Goal: Task Accomplishment & Management: Manage account settings

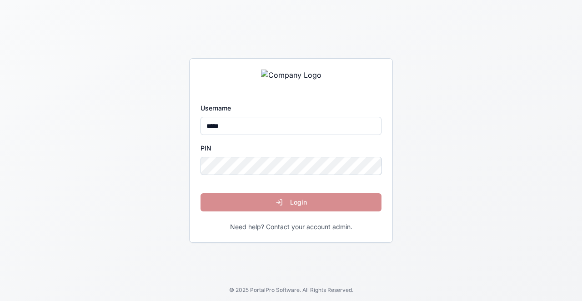
type input "*****"
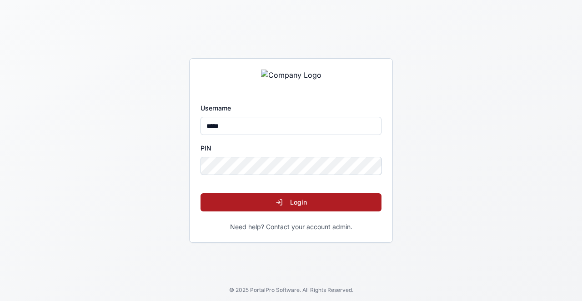
click button "Login" at bounding box center [290, 202] width 181 height 18
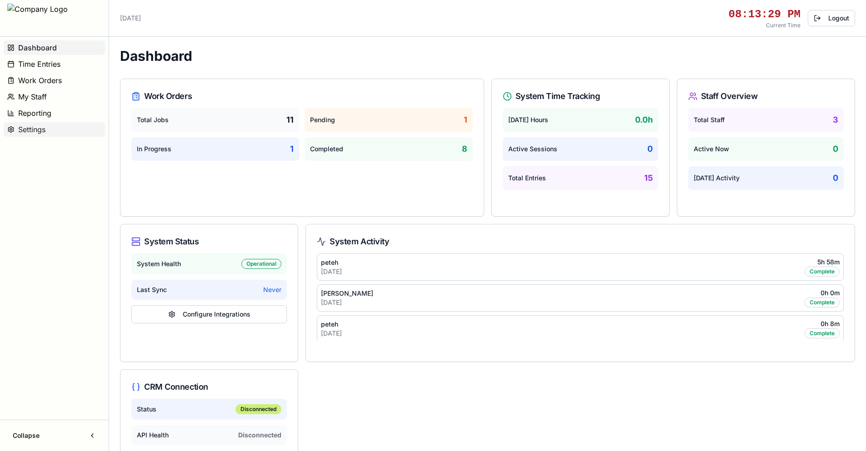
click at [36, 126] on span "Settings" at bounding box center [31, 129] width 27 height 11
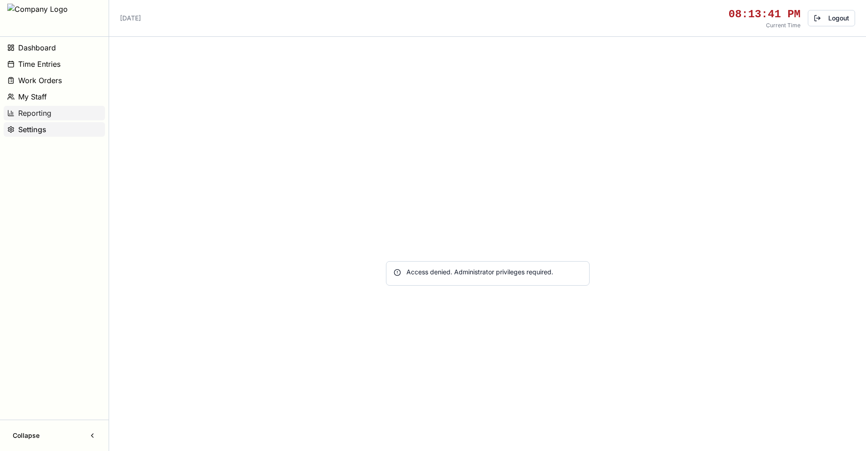
click at [50, 115] on span "Reporting" at bounding box center [34, 113] width 33 height 11
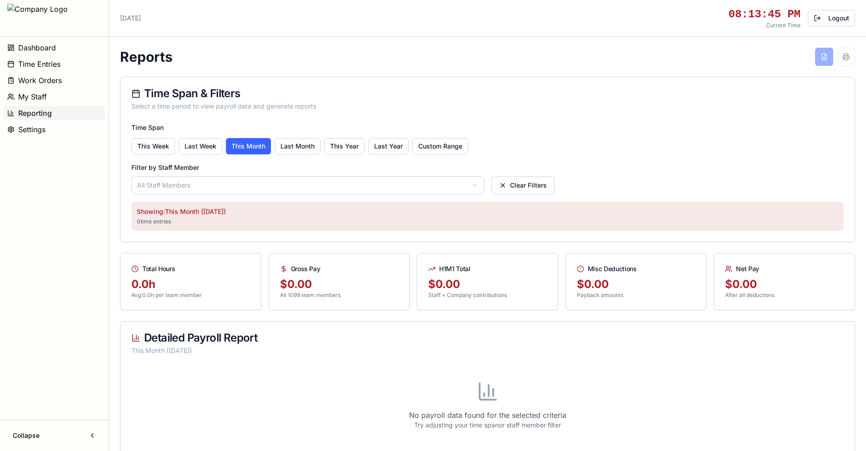
click at [48, 96] on button "My Staff" at bounding box center [54, 97] width 101 height 15
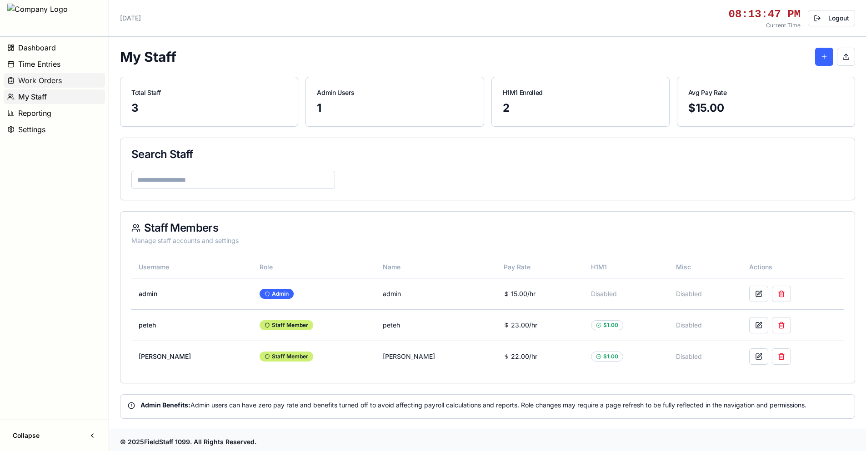
click at [60, 81] on span "Work Orders" at bounding box center [40, 80] width 44 height 11
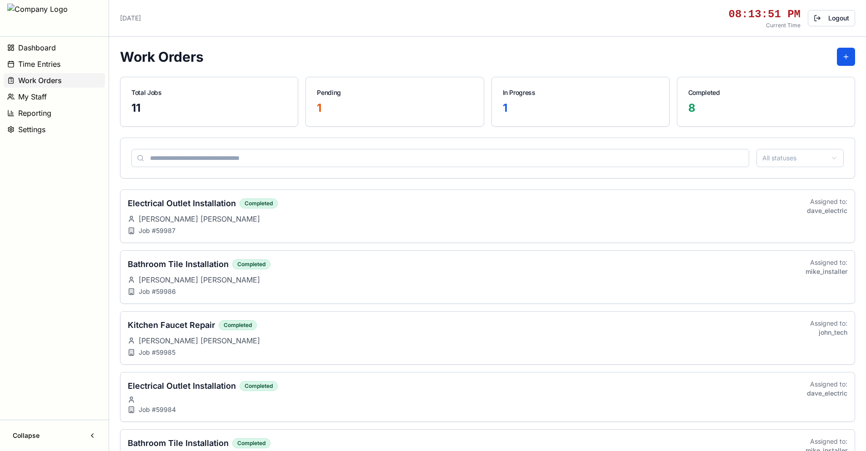
click at [48, 64] on span "Time Entries" at bounding box center [39, 64] width 42 height 11
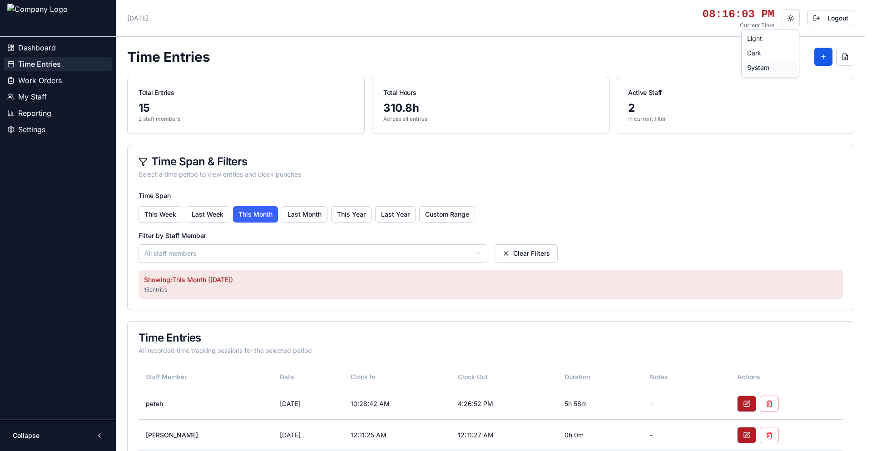
click at [759, 69] on div "System" at bounding box center [771, 67] width 54 height 15
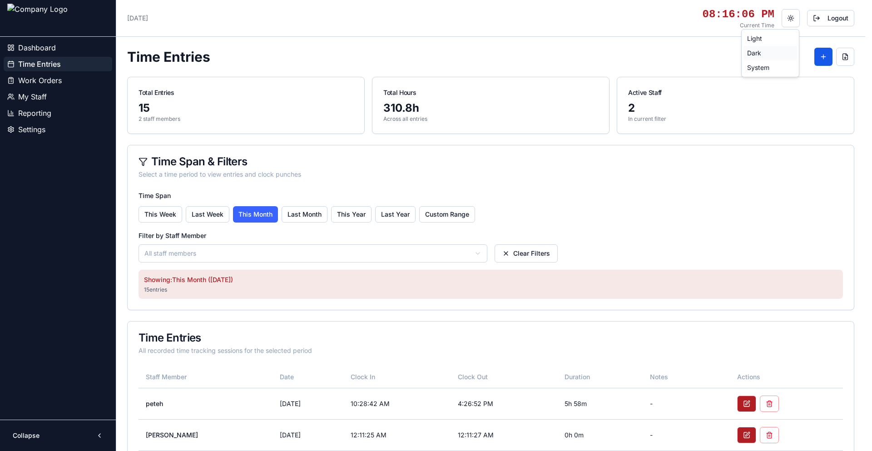
click at [760, 53] on div "Dark" at bounding box center [771, 53] width 54 height 15
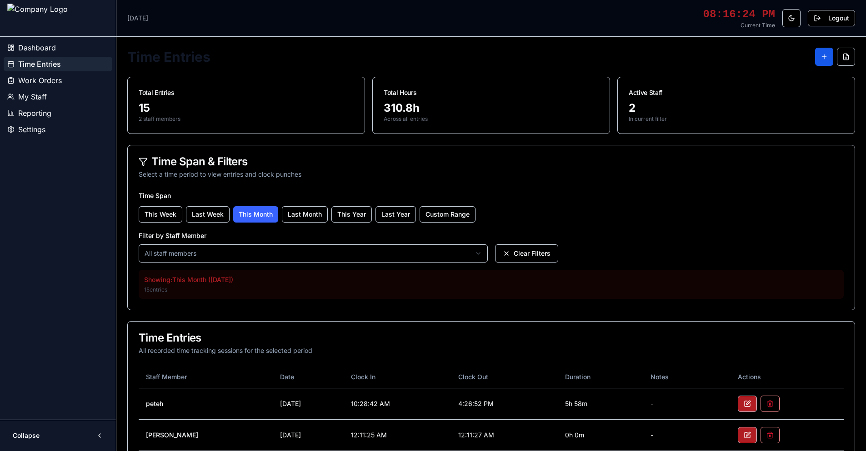
click at [53, 83] on span "Work Orders" at bounding box center [40, 80] width 44 height 11
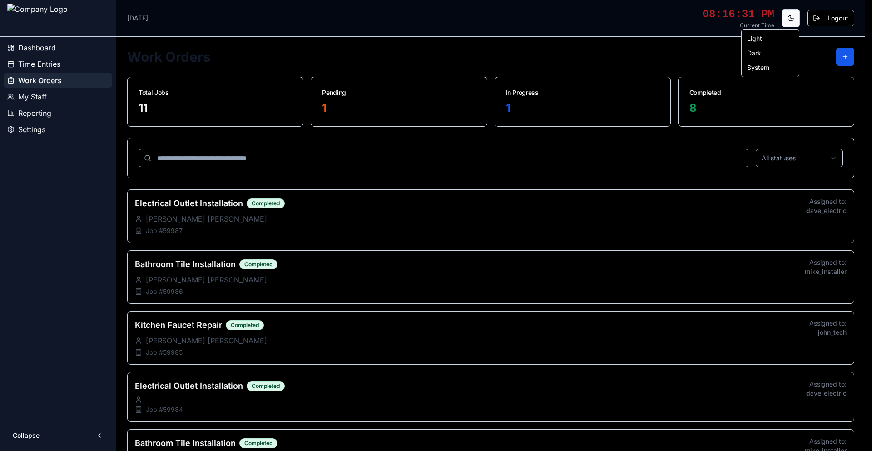
click at [792, 24] on html "Dashboard Time Entries Work Orders My Staff Reporting Settings Collapse [DATE] …" at bounding box center [436, 442] width 872 height 884
click at [758, 41] on div "Light" at bounding box center [771, 38] width 54 height 15
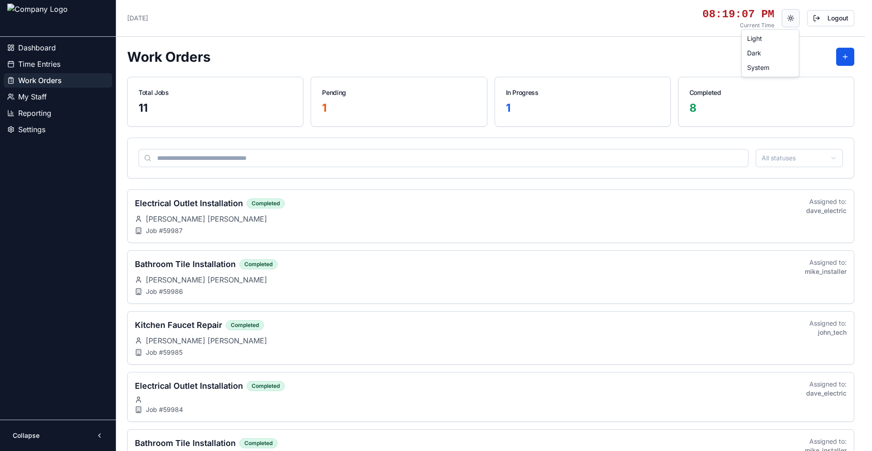
click at [793, 15] on html "Dashboard Time Entries Work Orders My Staff Reporting Settings Collapse Wednesd…" at bounding box center [436, 442] width 872 height 884
click at [38, 132] on html "Dashboard Time Entries Work Orders My Staff Reporting Settings Collapse Wednesd…" at bounding box center [436, 442] width 872 height 884
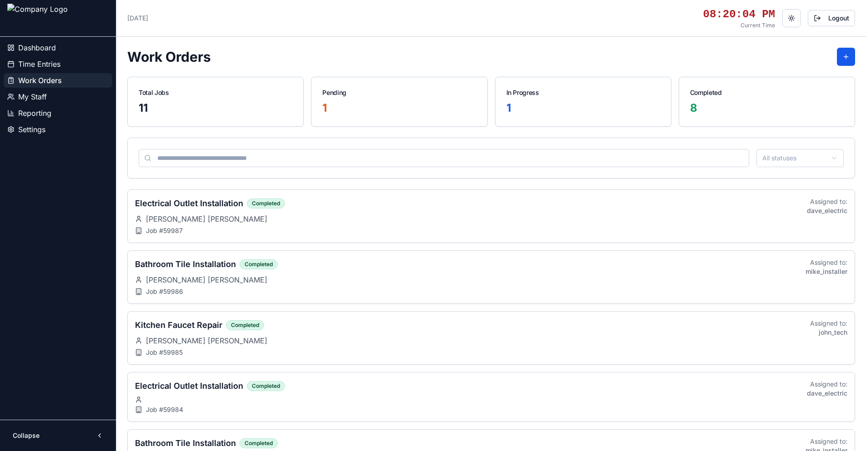
click at [38, 132] on span "Settings" at bounding box center [31, 129] width 27 height 11
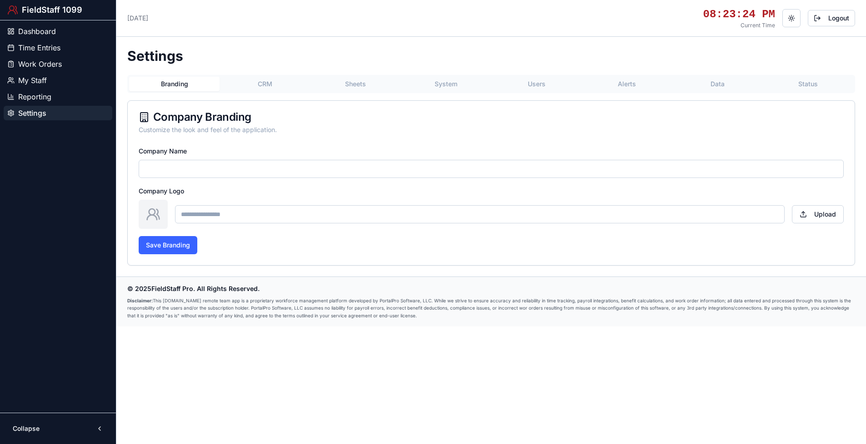
type input "**********"
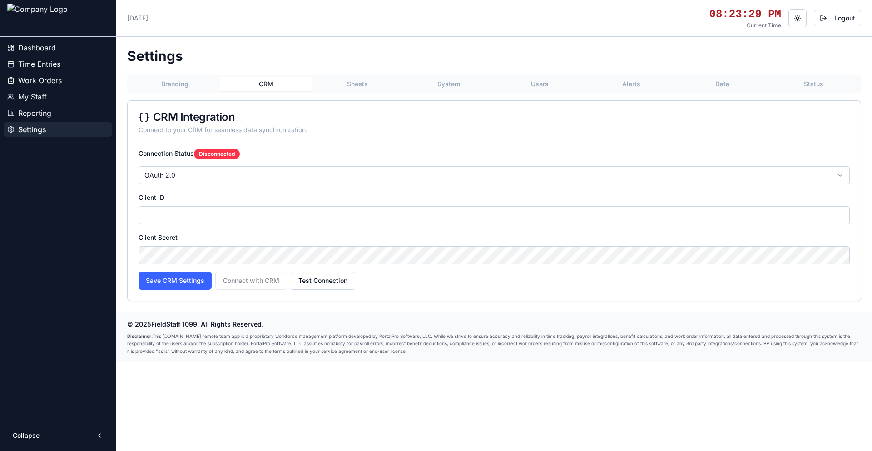
click at [265, 85] on button "CRM" at bounding box center [265, 84] width 91 height 15
click at [357, 84] on button "Sheets" at bounding box center [357, 84] width 91 height 15
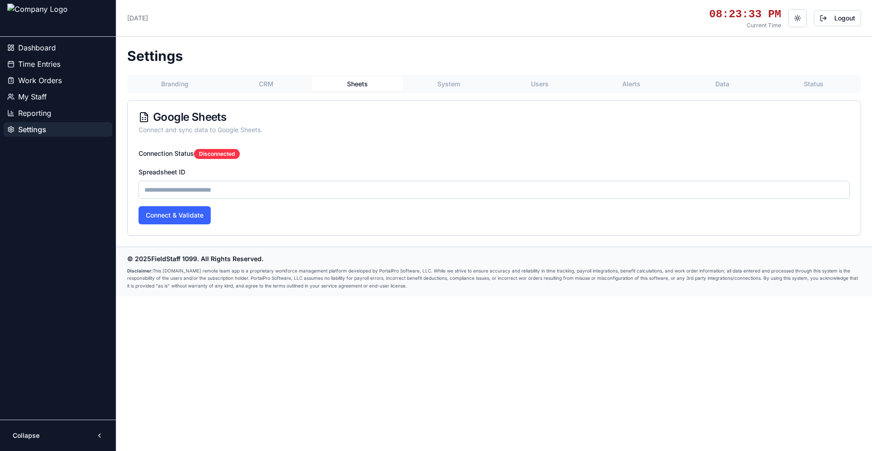
click at [455, 81] on button "System" at bounding box center [448, 84] width 91 height 15
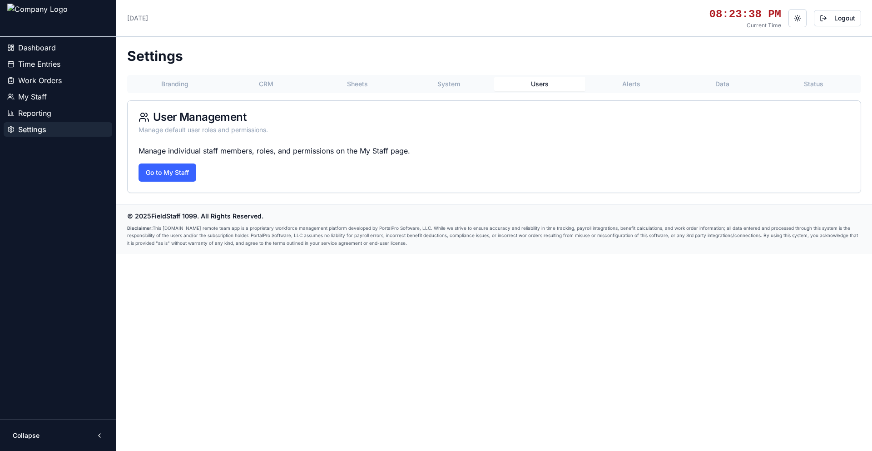
click at [539, 85] on button "Users" at bounding box center [539, 84] width 91 height 15
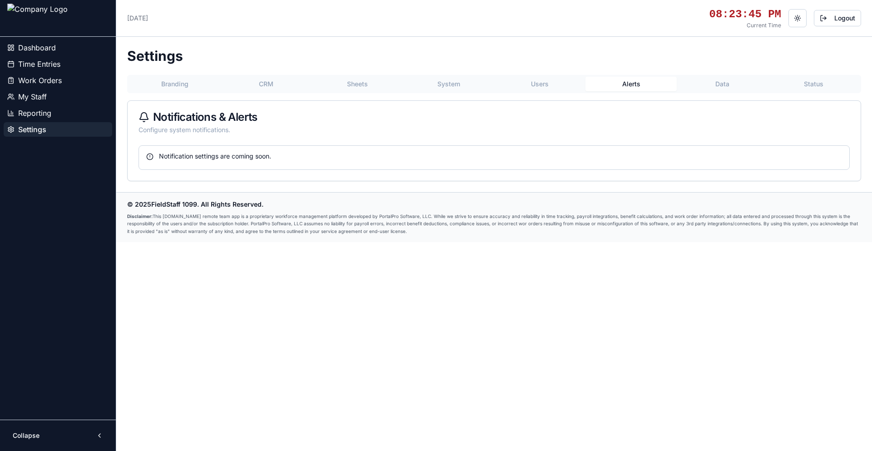
click at [632, 85] on button "Alerts" at bounding box center [631, 84] width 91 height 15
click at [253, 155] on div "Notification settings are coming soon." at bounding box center [494, 156] width 696 height 9
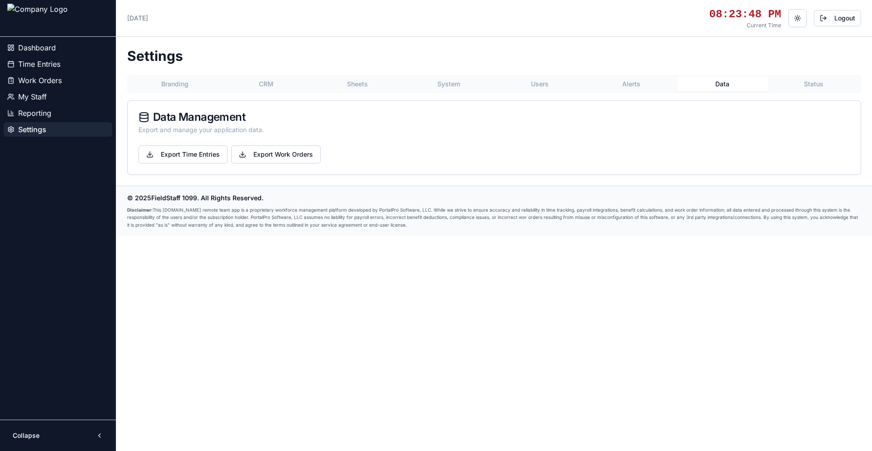
click at [716, 84] on button "Data" at bounding box center [722, 84] width 91 height 15
click at [813, 85] on button "Status" at bounding box center [813, 84] width 91 height 15
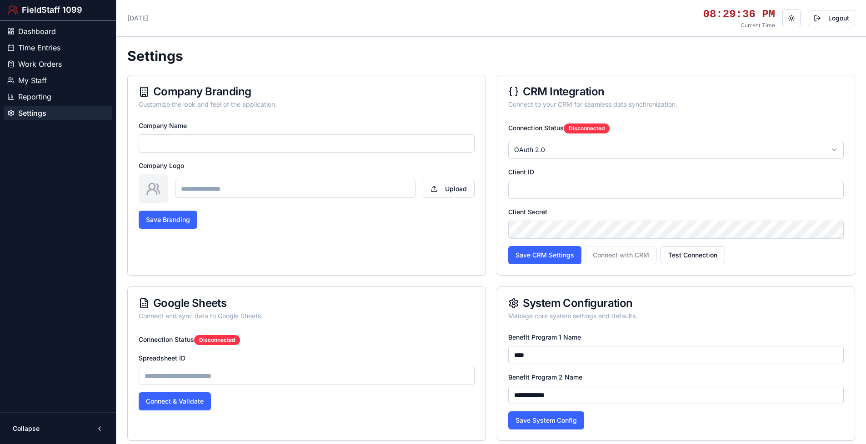
type input "**********"
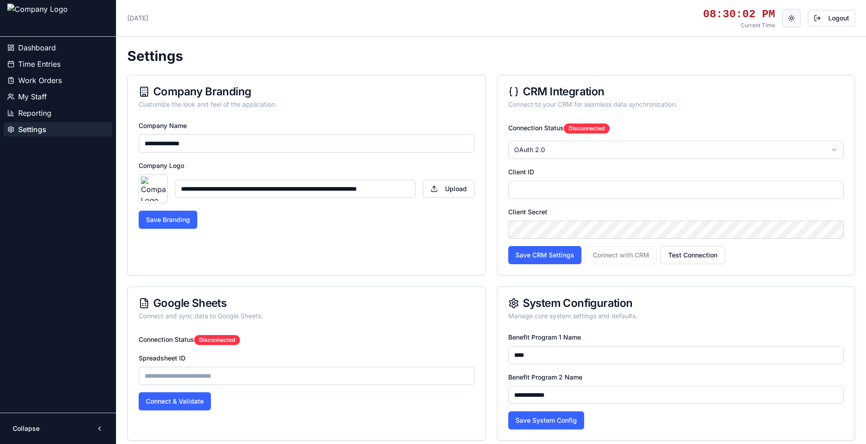
click at [788, 20] on html "**********" at bounding box center [433, 364] width 866 height 729
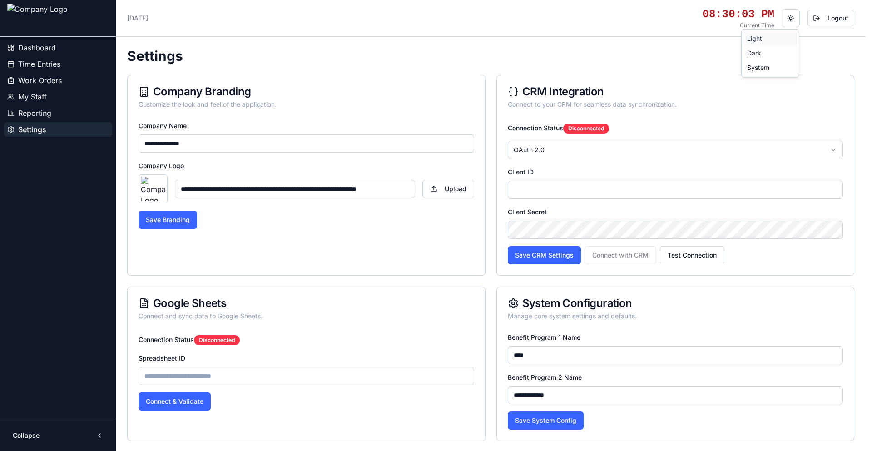
click at [762, 39] on div "Light" at bounding box center [771, 38] width 54 height 15
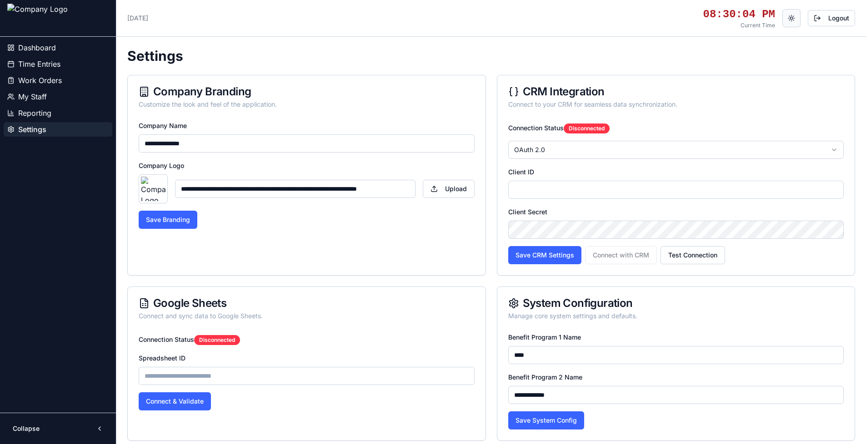
click at [788, 23] on html "**********" at bounding box center [433, 364] width 866 height 729
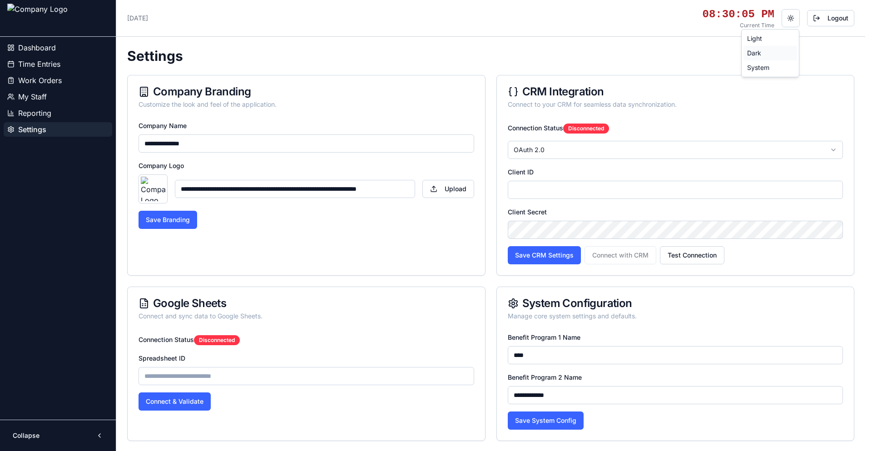
click at [773, 50] on div "Dark" at bounding box center [771, 53] width 54 height 15
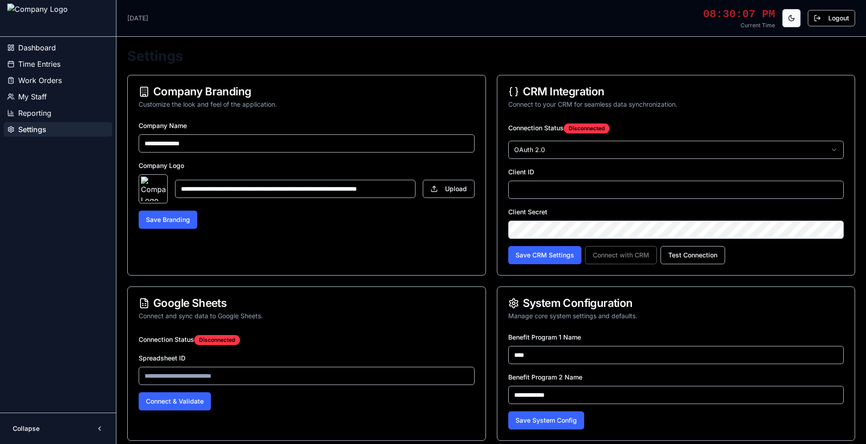
click at [795, 18] on html "**********" at bounding box center [433, 364] width 866 height 729
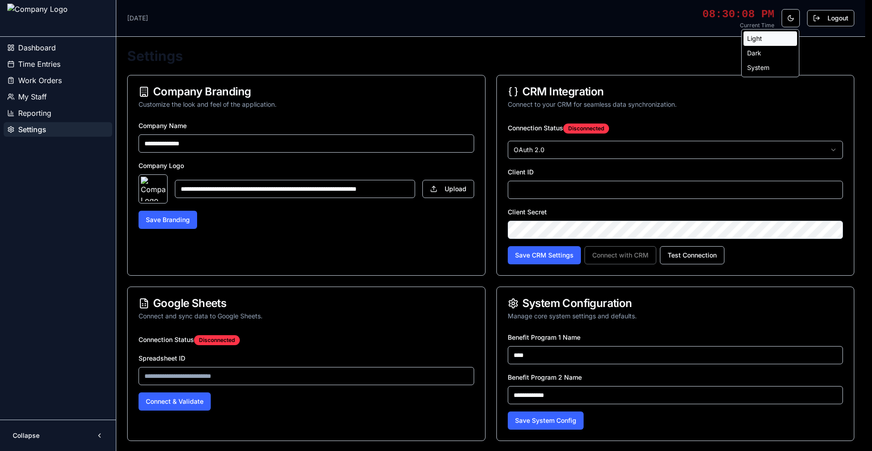
click at [777, 42] on div "Light" at bounding box center [771, 38] width 54 height 15
